Goal: Find contact information: Find contact information

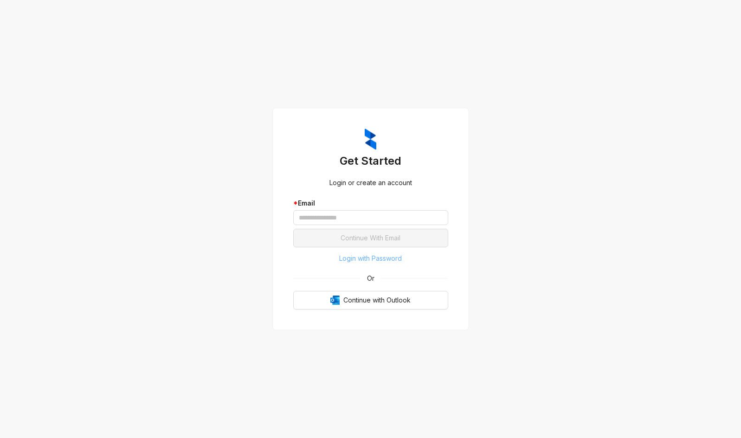
click at [403, 256] on button "Login with Password" at bounding box center [370, 258] width 155 height 15
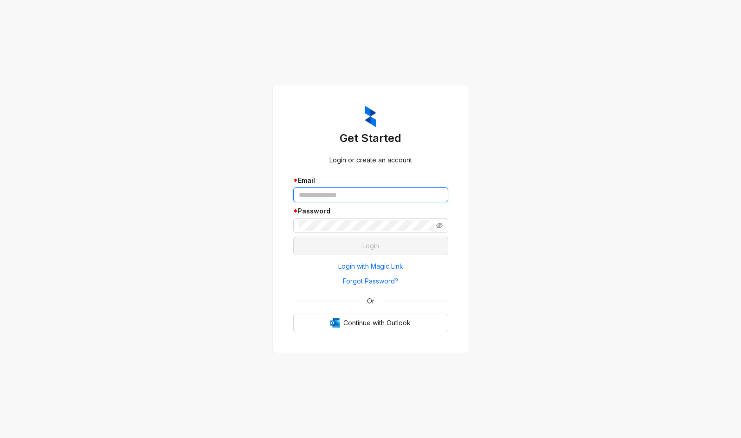
click at [366, 200] on input "text" at bounding box center [370, 195] width 155 height 15
type input "**********"
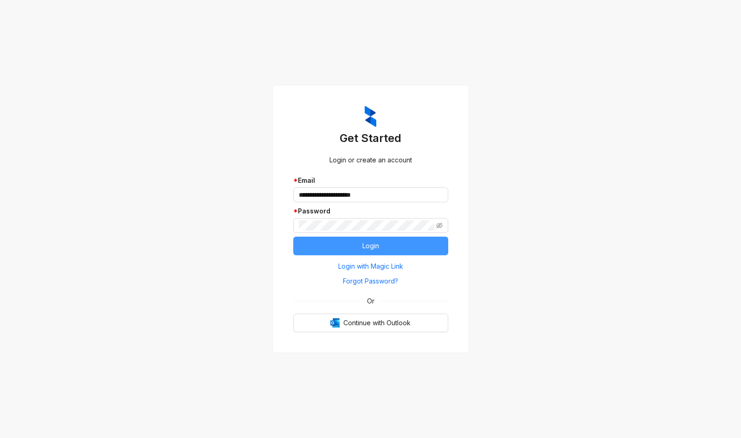
click at [360, 245] on button "Login" at bounding box center [370, 246] width 155 height 19
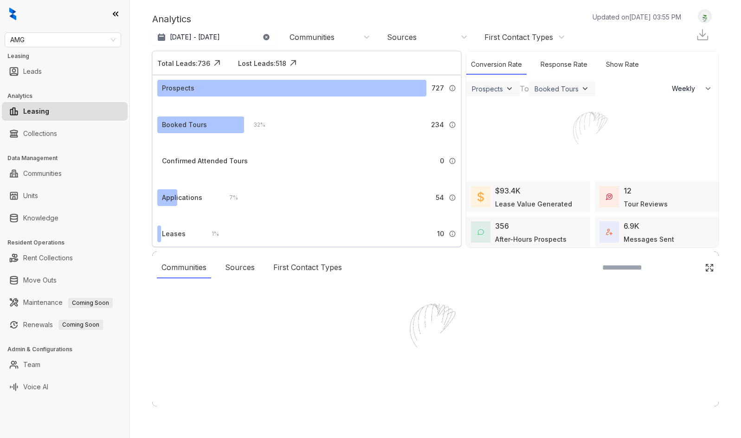
select select "******"
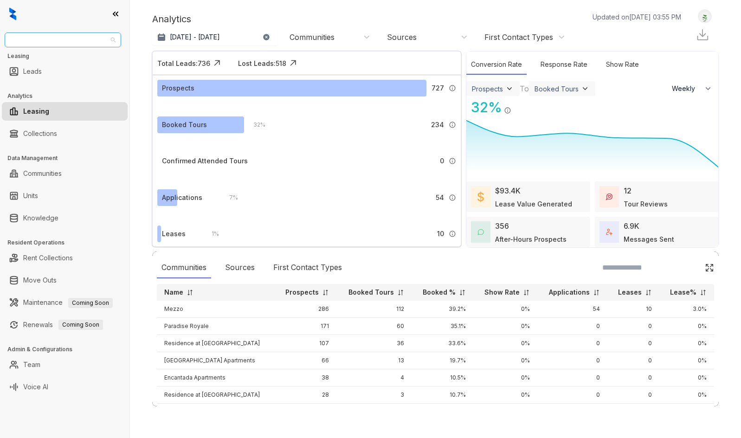
click at [107, 46] on span "AMG" at bounding box center [62, 40] width 105 height 14
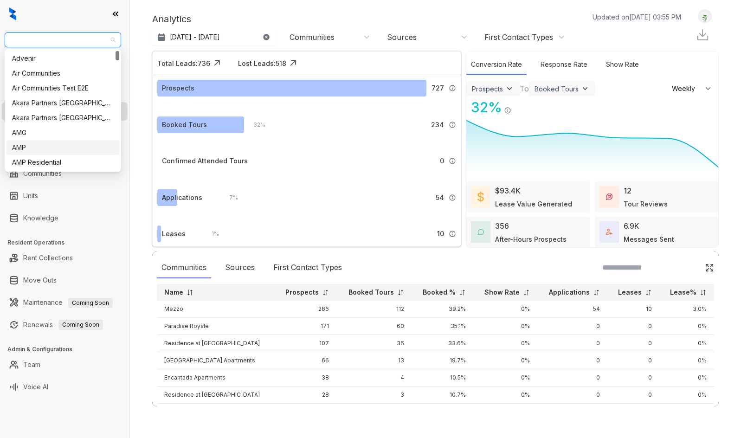
click at [138, 219] on div "Analytics Updated on [DATE] 03:55 PM [DATE] 19, 2025 - [DATE] [DATE] Last 7 day…" at bounding box center [435, 219] width 611 height 438
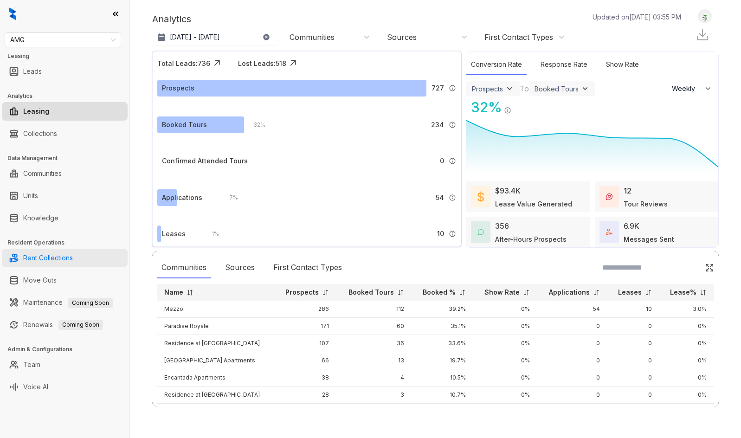
click at [68, 258] on link "Rent Collections" at bounding box center [48, 258] width 50 height 19
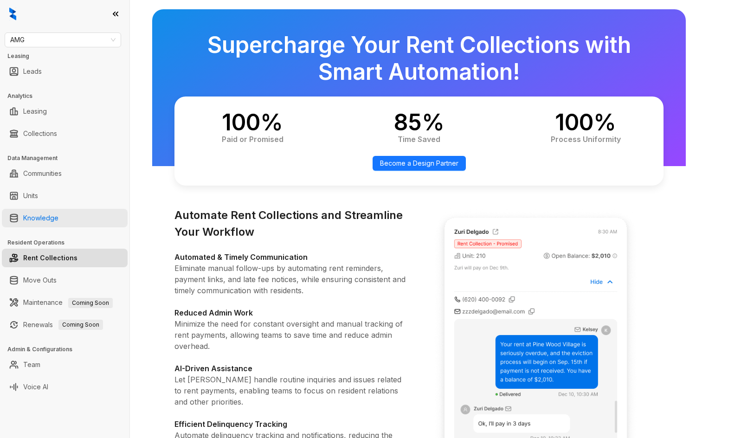
click at [58, 221] on link "Knowledge" at bounding box center [40, 218] width 35 height 19
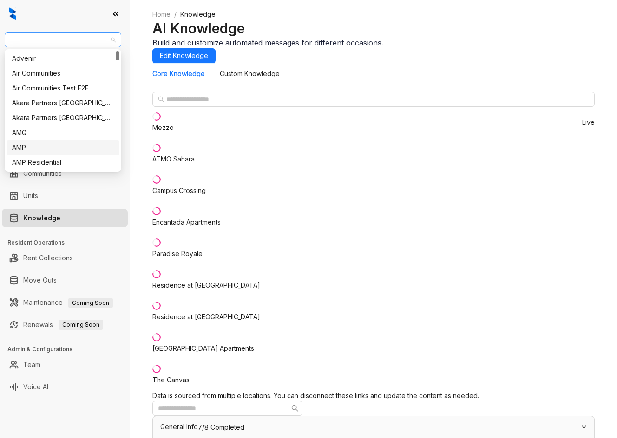
click at [39, 43] on span "AMG" at bounding box center [62, 40] width 105 height 14
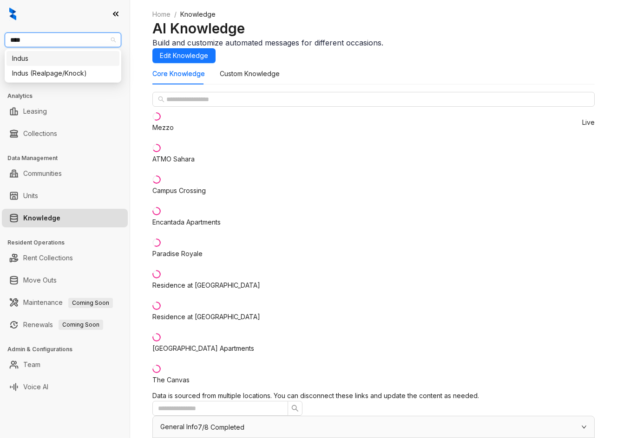
type input "*****"
click at [53, 80] on div "Indus (Realpage/Knock)" at bounding box center [62, 73] width 113 height 15
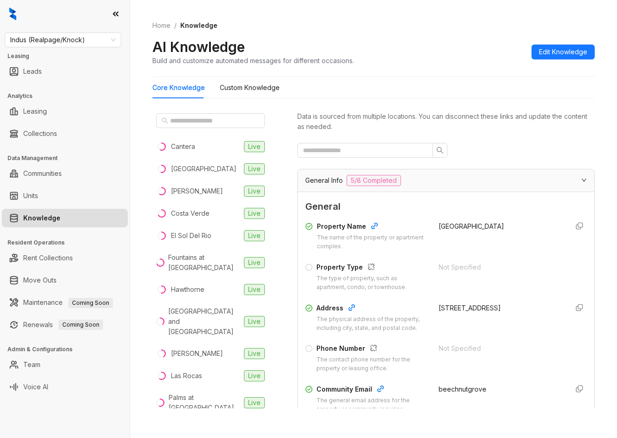
click at [196, 111] on div at bounding box center [210, 121] width 116 height 22
click at [199, 117] on input "text" at bounding box center [211, 121] width 82 height 10
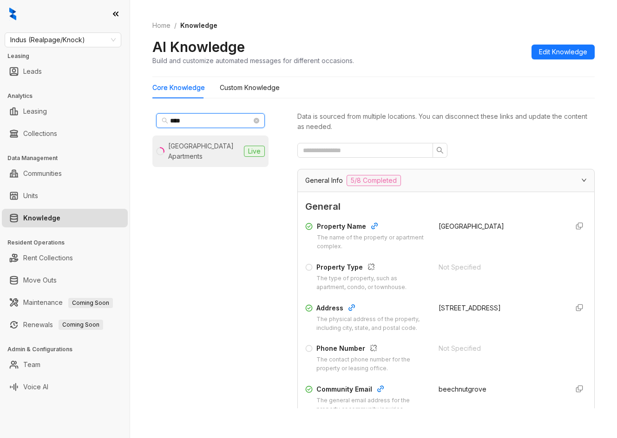
type input "****"
click at [200, 151] on div "Stratford House Apartments" at bounding box center [204, 151] width 72 height 20
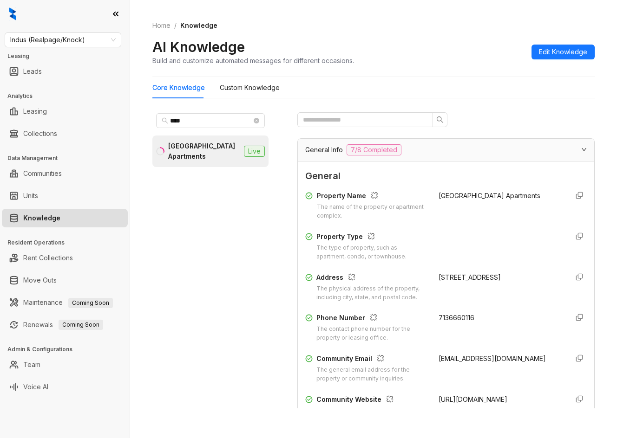
scroll to position [46, 0]
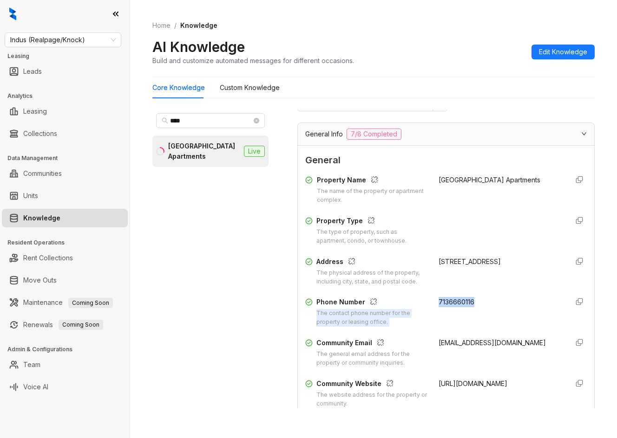
drag, startPoint x: 425, startPoint y: 298, endPoint x: 474, endPoint y: 302, distance: 48.4
click at [474, 302] on div "Phone Number The contact phone number for the property or leasing office. 71366…" at bounding box center [445, 312] width 281 height 30
click at [445, 298] on div "7136660116" at bounding box center [499, 312] width 122 height 30
click at [74, 44] on span "Indus (Realpage/Knock)" at bounding box center [62, 40] width 105 height 14
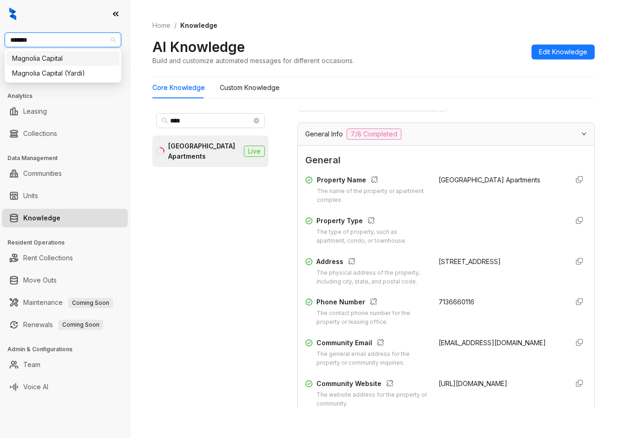
type input "********"
click at [77, 64] on div "Magnolia Capital" at bounding box center [62, 58] width 113 height 15
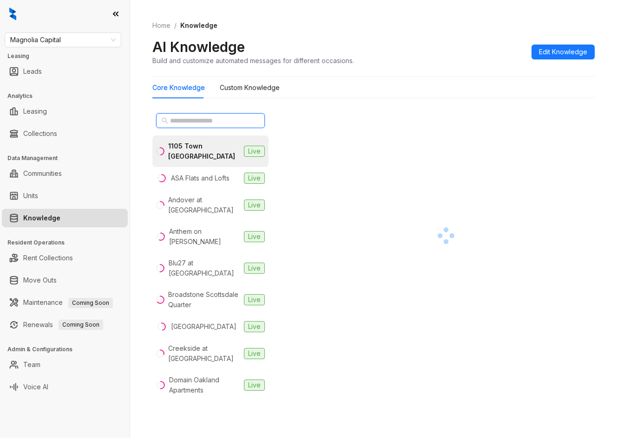
click at [215, 124] on input "text" at bounding box center [211, 121] width 82 height 10
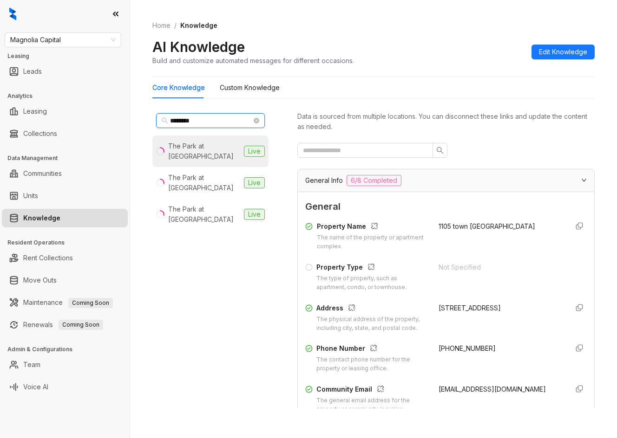
type input "********"
click at [219, 148] on div "The Park at [GEOGRAPHIC_DATA]" at bounding box center [204, 151] width 72 height 20
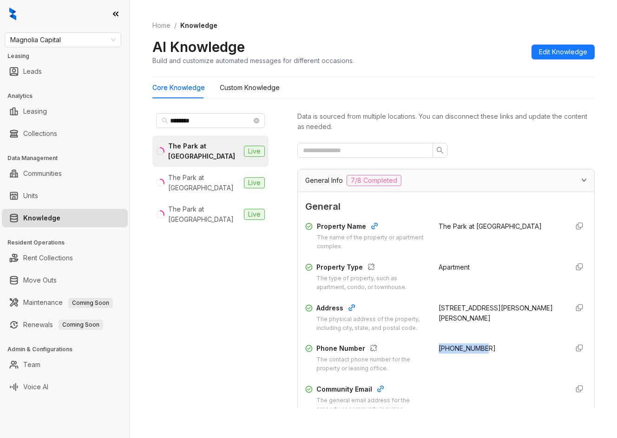
drag, startPoint x: 430, startPoint y: 349, endPoint x: 478, endPoint y: 351, distance: 48.4
click at [478, 351] on div "Phone Number The contact phone number for the property or leasing office. [PHON…" at bounding box center [445, 359] width 281 height 30
copy span "[PHONE_NUMBER]"
click at [73, 40] on span "Magnolia Capital" at bounding box center [62, 40] width 105 height 14
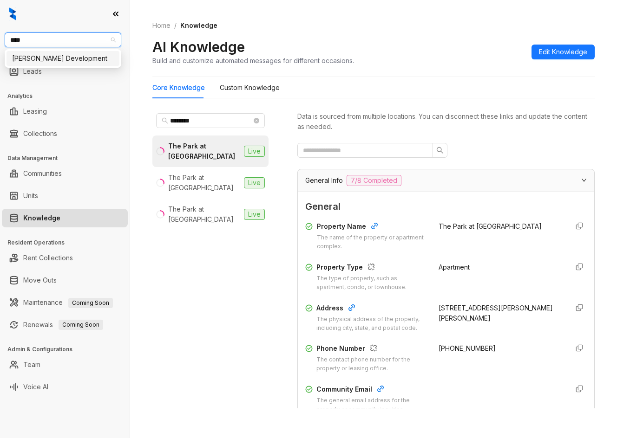
type input "*****"
click at [71, 58] on div "[PERSON_NAME] Development" at bounding box center [63, 58] width 102 height 10
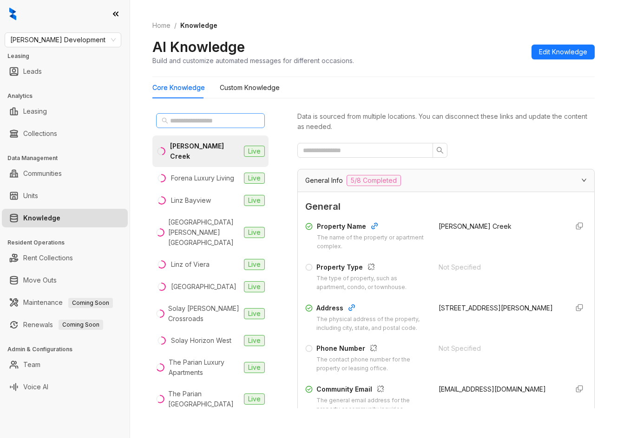
click at [209, 115] on span at bounding box center [210, 120] width 109 height 15
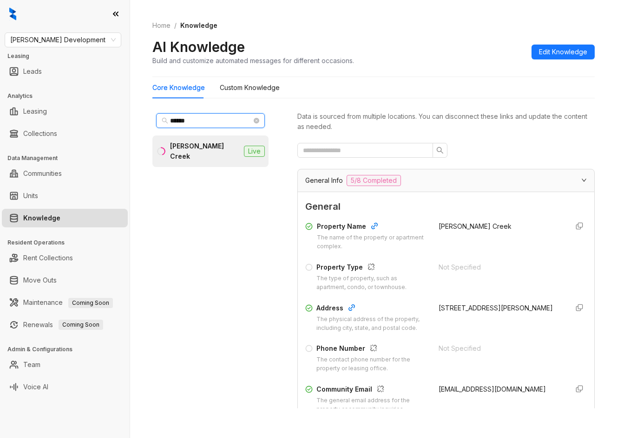
type input "******"
click at [217, 146] on div "Alleia Watters Creek" at bounding box center [205, 151] width 70 height 20
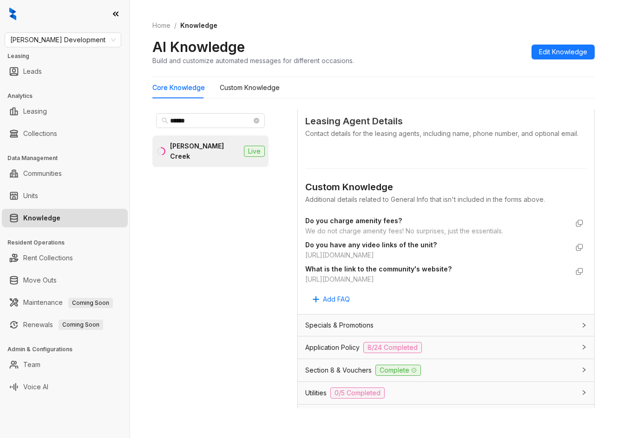
scroll to position [557, 0]
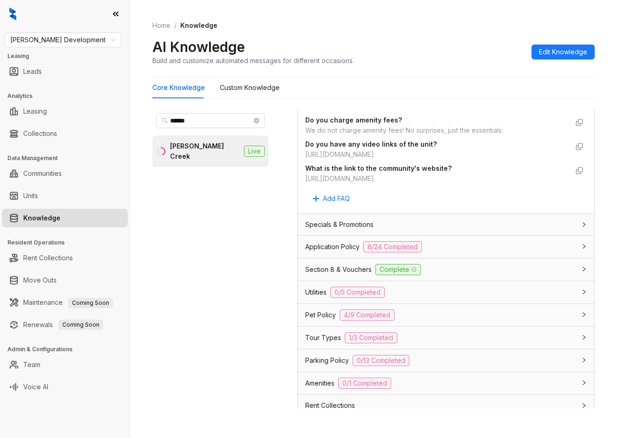
click at [471, 344] on div "Tour Types 1/3 Completed" at bounding box center [440, 337] width 270 height 11
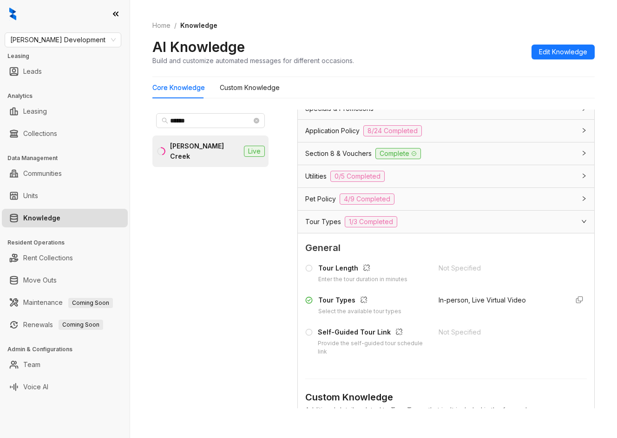
scroll to position [712, 0]
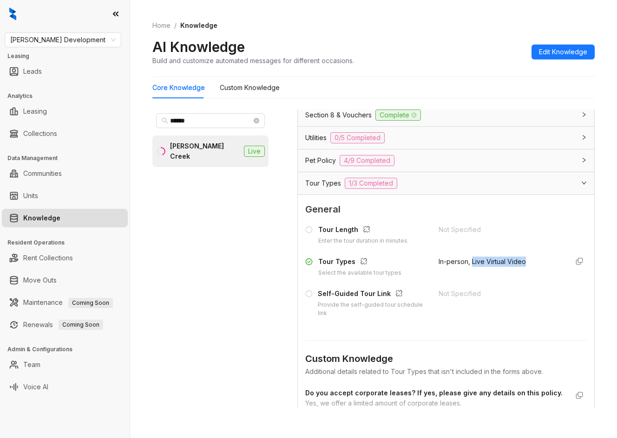
drag, startPoint x: 466, startPoint y: 273, endPoint x: 526, endPoint y: 273, distance: 60.4
click at [526, 273] on div "In-person, Live Virtual Video" at bounding box center [499, 267] width 122 height 21
copy span "Live Virtual Video"
